Goal: Task Accomplishment & Management: Complete application form

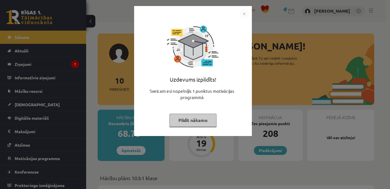
click at [190, 120] on button "Pildīt nākamo" at bounding box center [192, 120] width 47 height 13
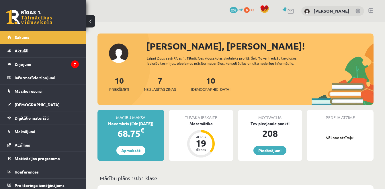
click at [160, 86] on div "7 Neizlasītās ziņas" at bounding box center [160, 84] width 32 height 18
click at [160, 90] on span "Neizlasītās ziņas" at bounding box center [160, 90] width 32 height 6
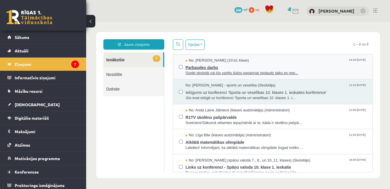
click at [232, 71] on span "Sveiki skolotāj vai jūs varētu lūdzu pagarinat nedaudz laiku es nep..." at bounding box center [275, 73] width 181 height 5
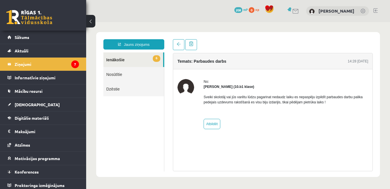
click at [111, 62] on link "6 Ienākošie" at bounding box center [133, 59] width 60 height 15
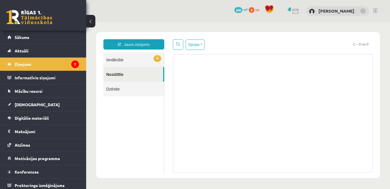
click at [130, 56] on link "6 Ienākošie" at bounding box center [133, 59] width 61 height 15
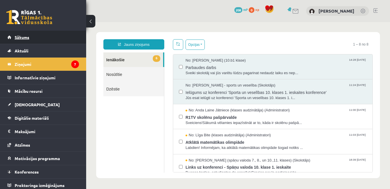
click at [26, 36] on span "Sākums" at bounding box center [22, 37] width 15 height 5
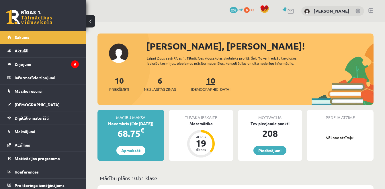
click at [204, 84] on link "10 Ieskaites" at bounding box center [211, 83] width 40 height 17
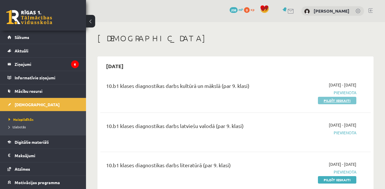
click at [348, 101] on link "Pildīt ieskaiti" at bounding box center [337, 100] width 38 height 7
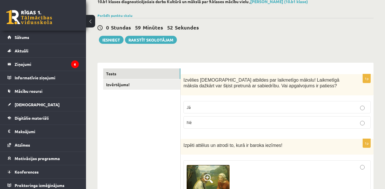
scroll to position [46, 0]
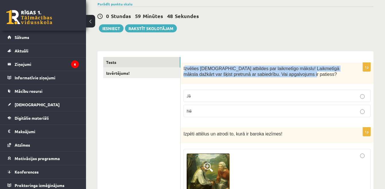
drag, startPoint x: 277, startPoint y: 75, endPoint x: 185, endPoint y: 69, distance: 91.7
click at [185, 69] on span "Izvēlies [DEMOGRAPHIC_DATA] atbildes par laikmetīgo mākslu! Laikmetīgā māksla d…" at bounding box center [262, 71] width 156 height 11
click at [278, 78] on div "Izvēlies [DEMOGRAPHIC_DATA] atbildes par laikmetīgo mākslu! Laikmetīgā māksla d…" at bounding box center [277, 74] width 193 height 22
drag, startPoint x: 278, startPoint y: 75, endPoint x: 183, endPoint y: 66, distance: 94.8
click at [183, 66] on div "Izvēlies [DEMOGRAPHIC_DATA] atbildes par laikmetīgo mākslu! Laikmetīgā māksla d…" at bounding box center [277, 74] width 193 height 22
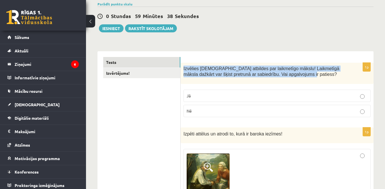
copy span "Izvēlies [DEMOGRAPHIC_DATA] atbildes par laikmetīgo mākslu! Laikmetīgā māksla d…"
click at [213, 97] on p "Jā" at bounding box center [277, 96] width 181 height 6
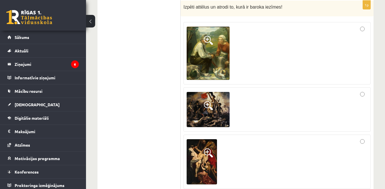
scroll to position [161, 0]
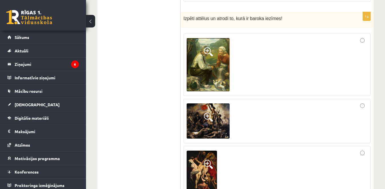
click at [209, 125] on img at bounding box center [208, 122] width 43 height 36
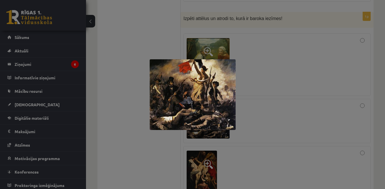
click at [310, 112] on div at bounding box center [192, 94] width 385 height 189
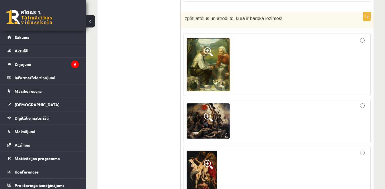
click at [215, 73] on img at bounding box center [208, 64] width 43 height 53
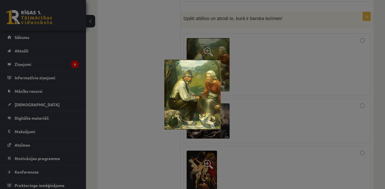
click at [260, 98] on div at bounding box center [192, 94] width 385 height 189
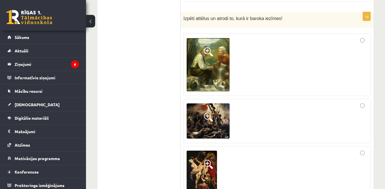
click at [203, 174] on img at bounding box center [202, 173] width 30 height 45
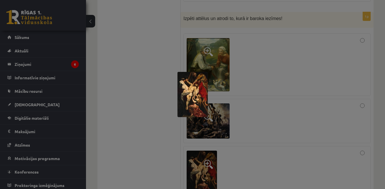
click at [203, 174] on div at bounding box center [192, 94] width 385 height 189
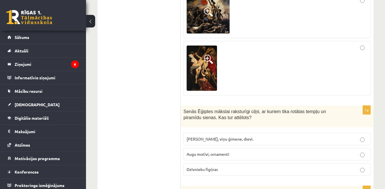
scroll to position [281, 0]
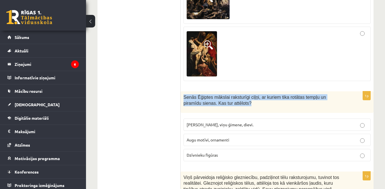
drag, startPoint x: 231, startPoint y: 106, endPoint x: 181, endPoint y: 98, distance: 49.9
click at [181, 98] on div "Senās Ēģiptes mākslai raksturīgi ciļņi, ar kuriem tika rotātas tempļu un piramī…" at bounding box center [277, 102] width 193 height 22
copy span "Senās Ēģiptes mākslai raksturīgi ciļņi, ar kuriem tika rotātas tempļu un piramī…"
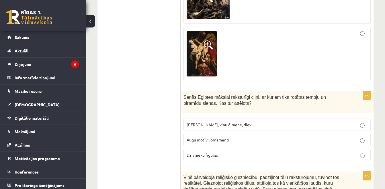
click at [223, 124] on span "[PERSON_NAME], viņu ģimene, dievi." at bounding box center [220, 124] width 67 height 5
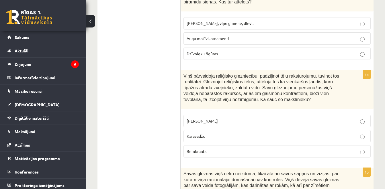
scroll to position [384, 0]
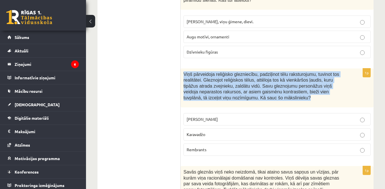
drag, startPoint x: 255, startPoint y: 99, endPoint x: 184, endPoint y: 77, distance: 74.1
click at [184, 77] on p "Viņš pārveidoja reliģisko glezniecību, padziļinot tēlu raksturojumu, tuvinot to…" at bounding box center [263, 86] width 159 height 30
copy span "Viņš pārveidoja reliģisko glezniecību, padziļinot tēlu raksturojumu, tuvinot to…"
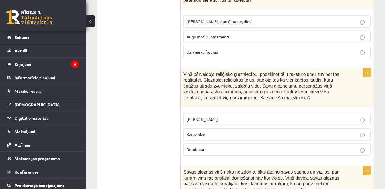
click at [206, 137] on p "Karavadžo" at bounding box center [277, 135] width 181 height 6
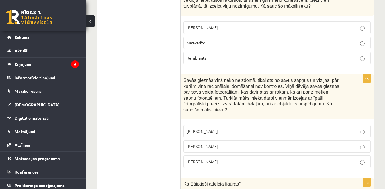
scroll to position [488, 0]
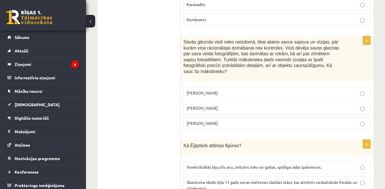
scroll to position [522, 0]
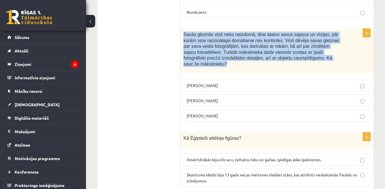
drag, startPoint x: 277, startPoint y: 59, endPoint x: 182, endPoint y: 34, distance: 98.0
click at [182, 34] on div "Savās gleznās viņš neko neizdomā, tikai ataino savus sapņus un vīzijas, pār kur…" at bounding box center [277, 51] width 193 height 45
copy span "Savās gleznās viņš neko neizdomā, tikai ataino savus sapņus un vīzijas, pār kur…"
click at [210, 98] on p "[PERSON_NAME]" at bounding box center [277, 101] width 181 height 6
drag, startPoint x: 215, startPoint y: 96, endPoint x: 235, endPoint y: 97, distance: 20.7
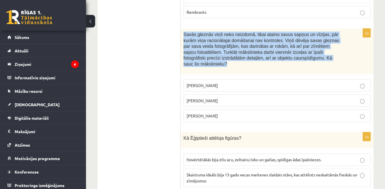
click at [235, 98] on p "[PERSON_NAME]" at bounding box center [277, 101] width 181 height 6
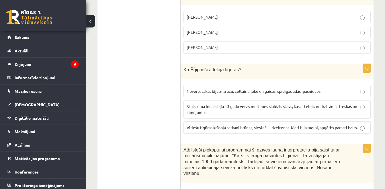
scroll to position [591, 0]
drag, startPoint x: 235, startPoint y: 65, endPoint x: 182, endPoint y: 69, distance: 53.7
click at [182, 69] on div "Kā Ēģiptieši attēloja figūras?" at bounding box center [277, 71] width 193 height 15
copy span "Kā Ēģiptieši attēloja figūras?"
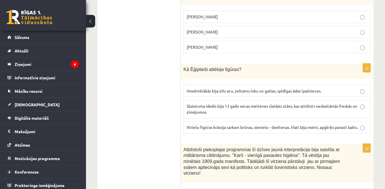
click at [215, 126] on p "Vīriešu figūras krāsoja sarkani brūnas, sieviešu - dzeltenas. Mati bija melni, …" at bounding box center [277, 127] width 181 height 6
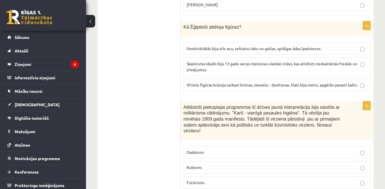
scroll to position [637, 0]
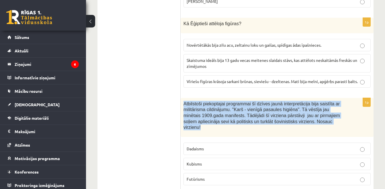
drag, startPoint x: 322, startPoint y: 122, endPoint x: 181, endPoint y: 103, distance: 142.8
click at [181, 103] on div "Atbilstoši piekoptajai programmai šī dzīves jaunā interpretācija bija saistīta …" at bounding box center [277, 117] width 193 height 39
copy span "Atbilstoši piekoptajai programmai šī dzīves jaunā interpretācija bija saistīta …"
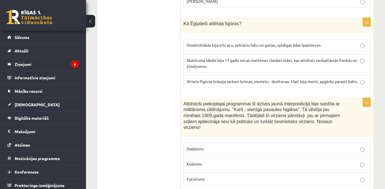
click at [209, 176] on p "Futūrisms" at bounding box center [277, 179] width 181 height 6
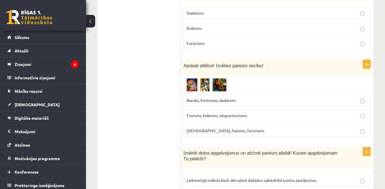
scroll to position [774, 0]
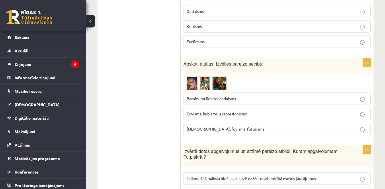
click at [230, 111] on span "Fovisms, kubisms, ekspresionisms" at bounding box center [217, 113] width 60 height 5
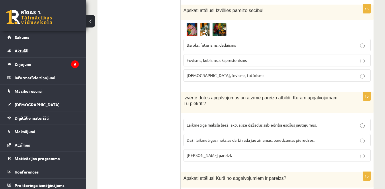
scroll to position [832, 0]
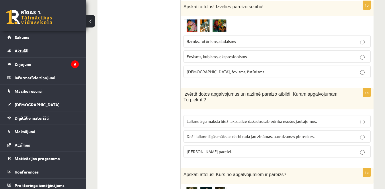
drag, startPoint x: 235, startPoint y: 145, endPoint x: 182, endPoint y: 90, distance: 76.3
click at [182, 90] on div "1p Izvērtē dotos apgalvojumus un atzīmē pareizo atbildi! Kuram apgalvojumam Tu …" at bounding box center [277, 125] width 193 height 75
copy div "Izvērtē dotos apgalvojumus un atzīmē pareizo atbildi! Kuram apgalvojumam Tu pie…"
click at [231, 149] on p "[PERSON_NAME] pareizi." at bounding box center [277, 152] width 181 height 6
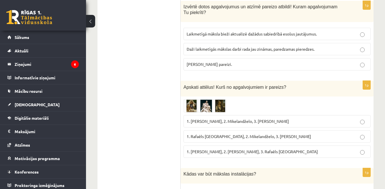
scroll to position [924, 0]
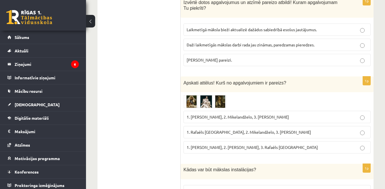
drag, startPoint x: 315, startPoint y: 141, endPoint x: 184, endPoint y: 81, distance: 144.7
click at [184, 81] on div "1p Apskati attēlus! Kurš no apgalvojumiem ir pareizs? 1. [PERSON_NAME], 2. Mike…" at bounding box center [277, 118] width 193 height 82
copy div "Apskati attēlus! Kurš no apgalvojumiem ir pareizs? 1. [PERSON_NAME], 2. Mikelan…"
click at [193, 99] on img at bounding box center [205, 101] width 43 height 13
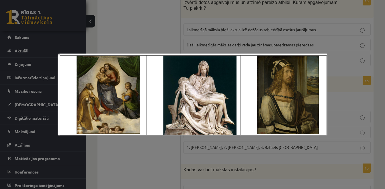
click at [165, 34] on div at bounding box center [192, 94] width 385 height 189
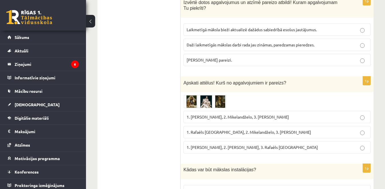
click at [230, 130] on span "1. Rafaēls [GEOGRAPHIC_DATA], 2. Mikelandželo, 3. [PERSON_NAME]" at bounding box center [249, 132] width 124 height 5
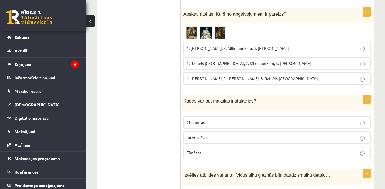
scroll to position [1004, 0]
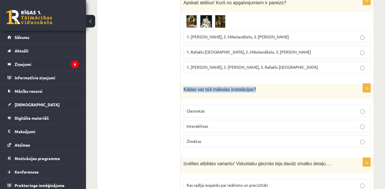
drag, startPoint x: 255, startPoint y: 83, endPoint x: 181, endPoint y: 81, distance: 73.4
click at [181, 84] on div "Kādas var būt mākslas instalācijas?" at bounding box center [277, 91] width 193 height 15
drag, startPoint x: 222, startPoint y: 137, endPoint x: 182, endPoint y: 91, distance: 61.2
click at [182, 91] on div "1p Kādas var būt mākslas instalācijas? Gleznotas Interaktīvas Zīmētas" at bounding box center [277, 118] width 193 height 69
copy div "Kādas var būt mākslas instalācijas? Gleznotas Interaktīvas Zīmētas"
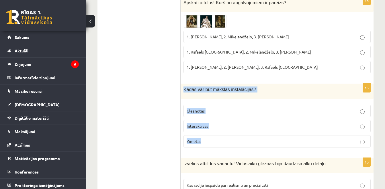
click at [223, 123] on p "Interaktīvas" at bounding box center [277, 126] width 181 height 6
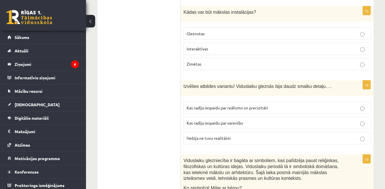
scroll to position [1084, 0]
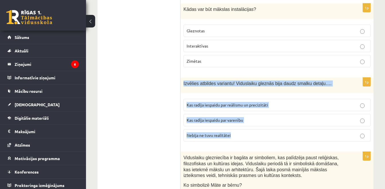
drag, startPoint x: 232, startPoint y: 130, endPoint x: 182, endPoint y: 83, distance: 69.4
click at [182, 83] on div "1p Izvēlies atbildes variantu! Viduslaiku gleznās bija daudz smalku detaļu…. Ka…" at bounding box center [277, 112] width 193 height 69
copy div "Izvēlies atbildes variantu! Viduslaiku gleznās bija daudz smalku detaļu…. Kas r…"
click at [223, 102] on span "Kas radīja iespaidu par reālismu un precizitāti" at bounding box center [227, 104] width 81 height 5
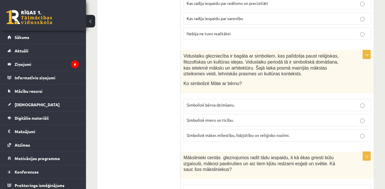
scroll to position [1187, 0]
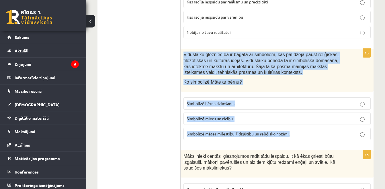
drag, startPoint x: 294, startPoint y: 129, endPoint x: 184, endPoint y: 50, distance: 135.8
click at [184, 50] on div "1p Viduslaiku glezniecība ir bagāta ar simboliem, kas palīdzēja paust reliģiska…" at bounding box center [277, 97] width 193 height 96
click at [211, 131] on span "Simbolizē mātes mīlestību, līdzjūtību un reliģisko nozīmi." at bounding box center [238, 133] width 103 height 5
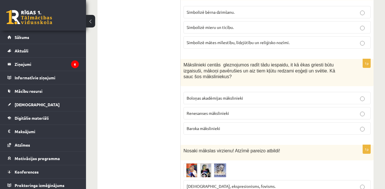
scroll to position [1279, 0]
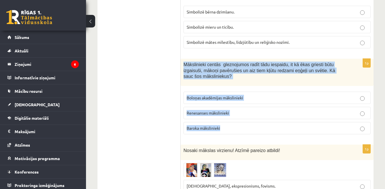
drag, startPoint x: 227, startPoint y: 123, endPoint x: 183, endPoint y: 60, distance: 77.4
click at [183, 60] on div "1p Mākslinieki centās gleznojumos radīt tādu iespaidu, it kā ēkas griesti būtu …" at bounding box center [277, 99] width 193 height 80
click at [223, 122] on label "Baroka mākslinieki" at bounding box center [277, 128] width 187 height 12
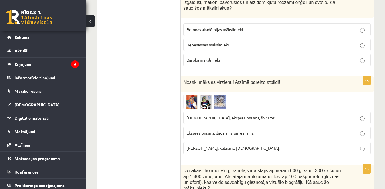
scroll to position [1348, 0]
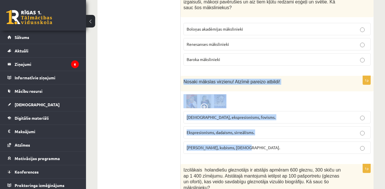
drag, startPoint x: 251, startPoint y: 139, endPoint x: 184, endPoint y: 79, distance: 89.6
click at [184, 79] on div "1p Nosaki mākslas virzienu! Atzīmē pareizo atbildi! [DEMOGRAPHIC_DATA], ekspres…" at bounding box center [277, 117] width 193 height 83
click at [209, 96] on img at bounding box center [205, 101] width 43 height 14
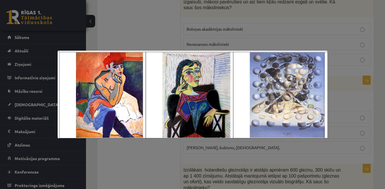
click at [150, 28] on div at bounding box center [192, 94] width 385 height 189
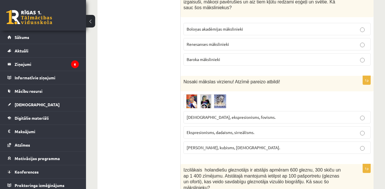
click at [199, 94] on img at bounding box center [205, 101] width 43 height 14
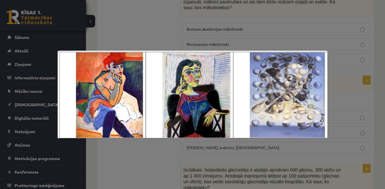
click at [367, 96] on div at bounding box center [192, 94] width 385 height 189
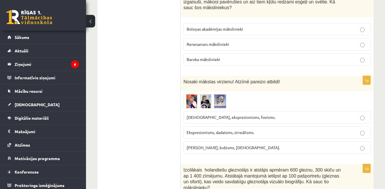
click at [270, 118] on fieldset "[DEMOGRAPHIC_DATA], ekspresionisms, fovisms. Ekspresionisms, dadaisms, [DEMOGRA…" at bounding box center [277, 131] width 187 height 47
click at [277, 131] on label "Ekspresionisms, dadaisms, sirreālisms." at bounding box center [277, 132] width 187 height 12
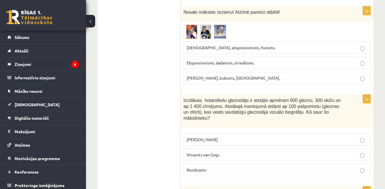
scroll to position [1446, 0]
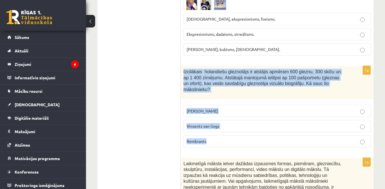
drag, startPoint x: 242, startPoint y: 128, endPoint x: 184, endPoint y: 69, distance: 82.3
click at [184, 69] on div "1p Izcilākais [DEMOGRAPHIC_DATA] gleznotājs ir atstājis apmēram 600 gleznu, 300…" at bounding box center [277, 109] width 193 height 86
click at [221, 139] on p "Rembrants" at bounding box center [277, 142] width 181 height 6
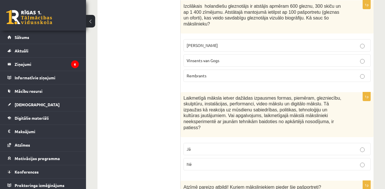
scroll to position [1515, 0]
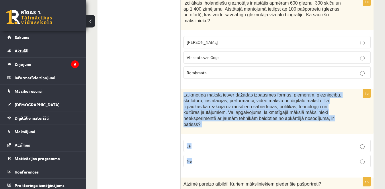
drag, startPoint x: 297, startPoint y: 142, endPoint x: 182, endPoint y: 81, distance: 129.5
click at [182, 89] on div "1p Laikmetīgā māksla ietver dažādas izpausmes formas, piemēram, glezniecību, sk…" at bounding box center [277, 130] width 193 height 83
click at [228, 158] on p "Nē" at bounding box center [277, 161] width 181 height 6
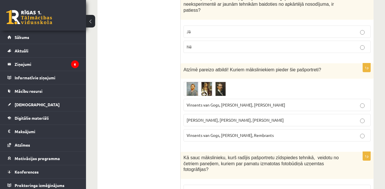
scroll to position [1630, 0]
click at [208, 91] on span at bounding box center [205, 95] width 9 height 9
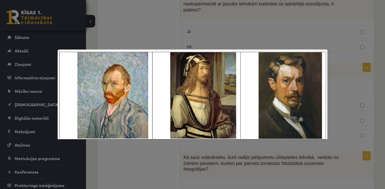
click at [245, 33] on div at bounding box center [192, 94] width 385 height 189
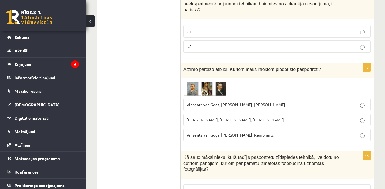
click at [202, 91] on span at bounding box center [205, 95] width 9 height 9
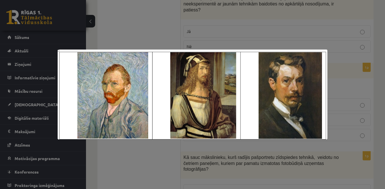
click at [239, 39] on div at bounding box center [192, 94] width 385 height 189
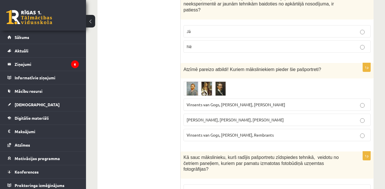
click at [240, 102] on span "Vinsents van Gogs, [PERSON_NAME], [PERSON_NAME]" at bounding box center [236, 104] width 99 height 5
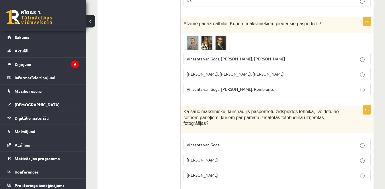
scroll to position [1687, 0]
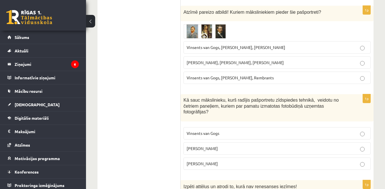
drag, startPoint x: 225, startPoint y: 141, endPoint x: 180, endPoint y: 82, distance: 73.3
drag, startPoint x: 180, startPoint y: 82, endPoint x: 144, endPoint y: 115, distance: 48.9
drag, startPoint x: 218, startPoint y: 141, endPoint x: 184, endPoint y: 77, distance: 72.8
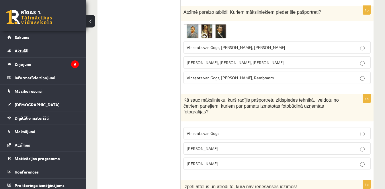
click at [184, 94] on div "1p Kā sauc mākslinieku, kurš radījis pašportretu zīdspiedes tehnikā, veidotu no…" at bounding box center [277, 134] width 193 height 80
click at [213, 146] on p "[PERSON_NAME]" at bounding box center [277, 149] width 181 height 6
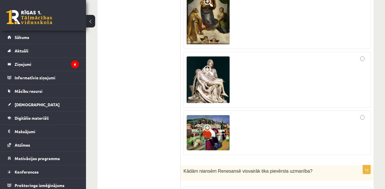
scroll to position [1917, 0]
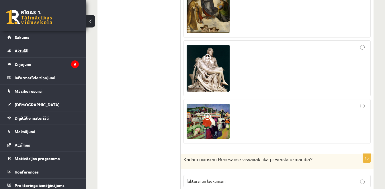
click at [311, 8] on div at bounding box center [277, 5] width 181 height 59
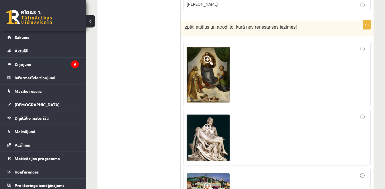
scroll to position [1859, 0]
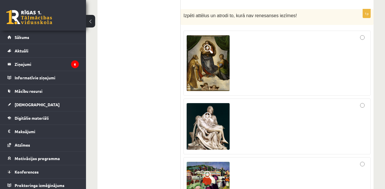
click at [292, 161] on div at bounding box center [277, 180] width 181 height 38
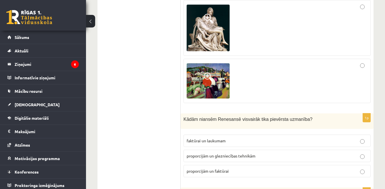
scroll to position [1962, 0]
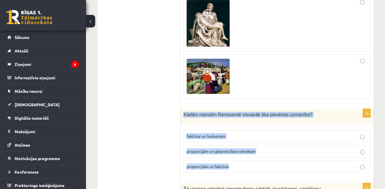
drag, startPoint x: 240, startPoint y: 144, endPoint x: 181, endPoint y: 93, distance: 77.8
click at [181, 109] on div "1p Kādām niansēm Renesansē visvairāk tika pievērsta uzmanība? faktūrai un lauku…" at bounding box center [277, 143] width 193 height 69
click at [239, 149] on span "proporcijām un glezniecības tehnikām" at bounding box center [221, 151] width 69 height 5
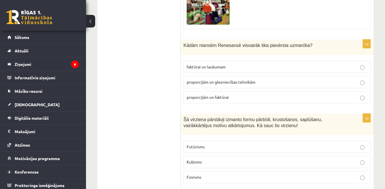
scroll to position [2042, 0]
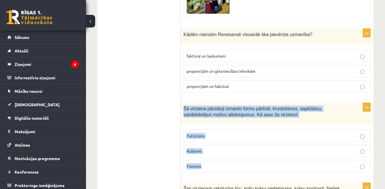
drag, startPoint x: 244, startPoint y: 141, endPoint x: 182, endPoint y: 88, distance: 81.6
click at [182, 103] on div "1p Šā virziena pārstāvji izmanto formu pārbīdi, krustošanos, saplūšanu, vairākk…" at bounding box center [277, 140] width 193 height 75
click at [207, 148] on p "Kubisms" at bounding box center [277, 151] width 181 height 6
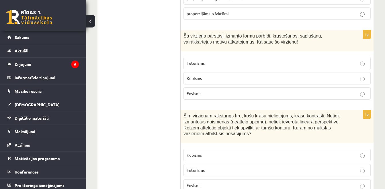
scroll to position [2123, 0]
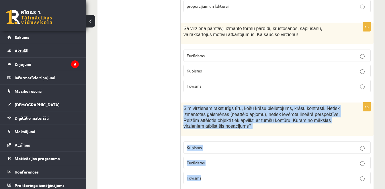
drag, startPoint x: 218, startPoint y: 157, endPoint x: 182, endPoint y: 87, distance: 77.9
click at [182, 103] on div "1p Šim virzienam raksturīgs tīru, košu krāsu pielietojums, krāsu kontrasti. Net…" at bounding box center [277, 146] width 193 height 86
click at [231, 175] on p "Fovisms" at bounding box center [277, 178] width 181 height 6
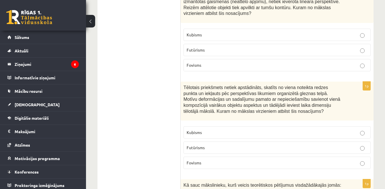
scroll to position [2237, 0]
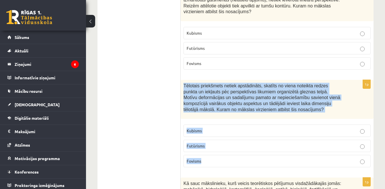
drag, startPoint x: 229, startPoint y: 133, endPoint x: 181, endPoint y: 62, distance: 85.2
click at [181, 80] on div "1p Tēlotais priekšmets netiek apstādināts, skatīts no viena noteikta redzes pun…" at bounding box center [277, 126] width 193 height 92
click at [194, 128] on span "Kubisms" at bounding box center [194, 130] width 15 height 5
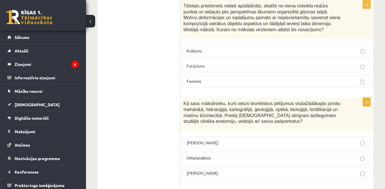
scroll to position [2318, 0]
drag, startPoint x: 233, startPoint y: 150, endPoint x: 182, endPoint y: 83, distance: 84.6
click at [182, 98] on div "1p Kā sauc mākslinieku, kurš veicis teorētiskos pētījumus visdažādākajās jomās:…" at bounding box center [277, 141] width 193 height 86
click at [213, 170] on span "[PERSON_NAME]." at bounding box center [203, 172] width 32 height 5
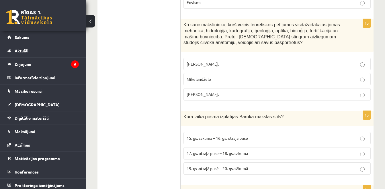
scroll to position [2409, 0]
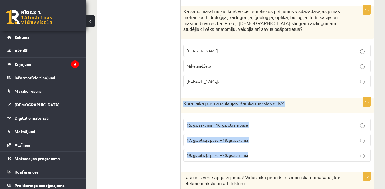
drag, startPoint x: 251, startPoint y: 134, endPoint x: 182, endPoint y: 86, distance: 83.2
click at [182, 98] on div "1p Kurā laika posmā izplatījās Baroka mākslas stils? 15. gs. sākumā – 16. gs. o…" at bounding box center [277, 132] width 193 height 69
click at [215, 138] on span "17. gs. otrajā pusē – 18. gs. sākumā" at bounding box center [217, 140] width 61 height 5
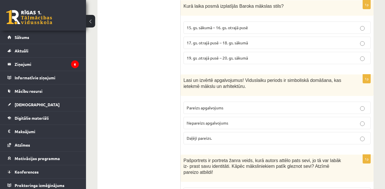
scroll to position [2499, 0]
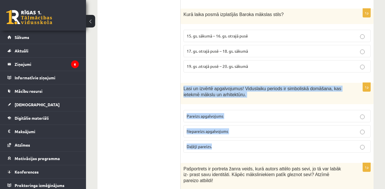
drag, startPoint x: 219, startPoint y: 125, endPoint x: 183, endPoint y: 68, distance: 67.1
click at [183, 83] on div "1p Lasi un izvērtē apgalvojumus! Viduslaiku periods ir simboliskā domāšana, kas…" at bounding box center [277, 120] width 193 height 75
click at [235, 113] on p "Pareizs apgalvojums" at bounding box center [277, 116] width 181 height 6
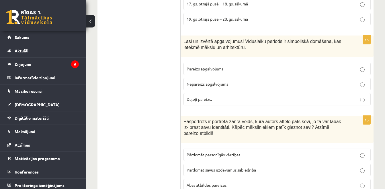
scroll to position [2556, 0]
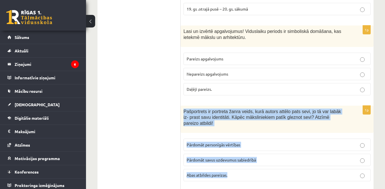
drag, startPoint x: 229, startPoint y: 146, endPoint x: 184, endPoint y: 90, distance: 71.0
click at [184, 106] on div "1p Pašportrets ir portreta žanra veids, kurā autors attēlo pats sevi, jo tā var…" at bounding box center [277, 146] width 193 height 80
click at [206, 173] on span "Abas atbildes pareizas." at bounding box center [207, 175] width 41 height 5
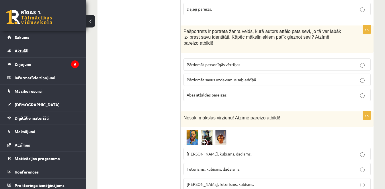
scroll to position [2648, 0]
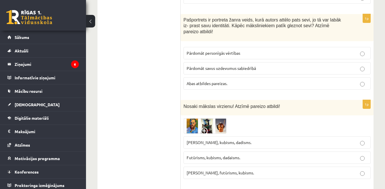
click at [213, 155] on span "Futūrisms, kubisms, dadaisms." at bounding box center [214, 157] width 54 height 5
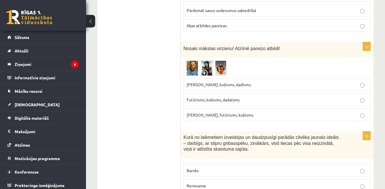
scroll to position [2717, 0]
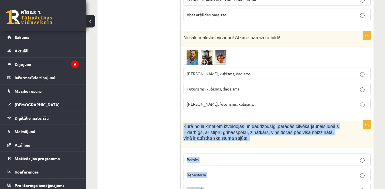
drag, startPoint x: 219, startPoint y: 163, endPoint x: 182, endPoint y: 100, distance: 73.7
click at [182, 121] on div "1p Kurā no laikmetiem izveidojas un daudzpusīgi parādās cilvēka jaunais ideāls …" at bounding box center [277, 161] width 193 height 80
click at [205, 172] on span "Renesanse" at bounding box center [197, 174] width 20 height 5
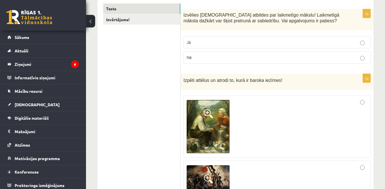
scroll to position [0, 0]
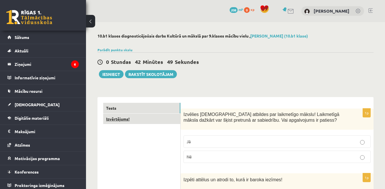
click at [115, 120] on link "Izvērtējums!" at bounding box center [141, 119] width 77 height 11
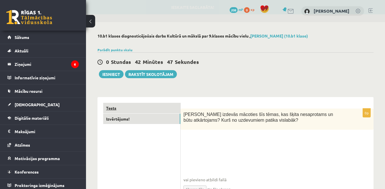
click at [118, 112] on link "Tests" at bounding box center [141, 108] width 77 height 11
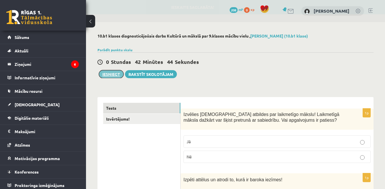
click at [116, 75] on button "Iesniegt" at bounding box center [111, 74] width 25 height 8
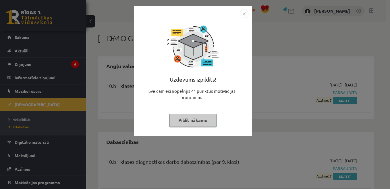
click at [243, 15] on img "Close" at bounding box center [244, 13] width 9 height 9
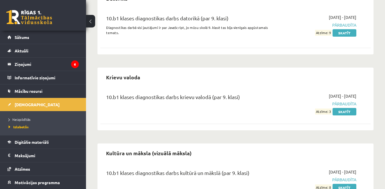
scroll to position [248, 0]
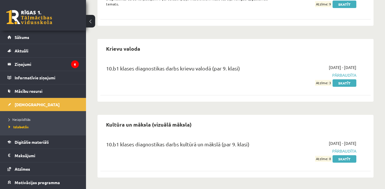
drag, startPoint x: 385, startPoint y: 173, endPoint x: 390, endPoint y: 157, distance: 17.5
